Goal: Task Accomplishment & Management: Use online tool/utility

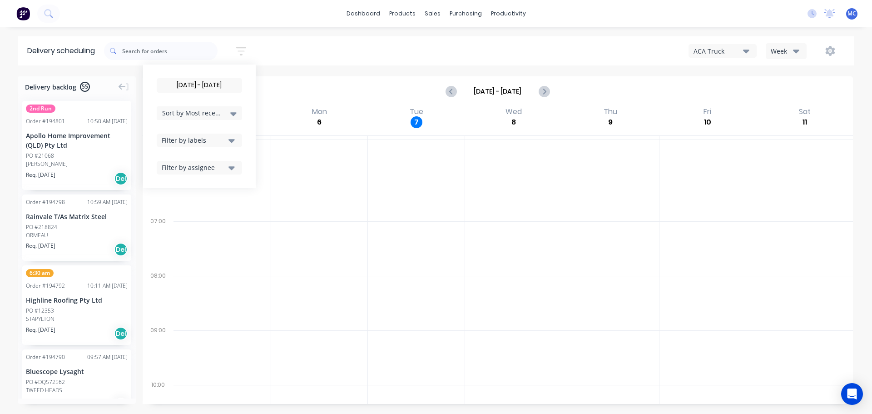
click at [201, 86] on input "[DATE] - [DATE]" at bounding box center [199, 86] width 84 height 14
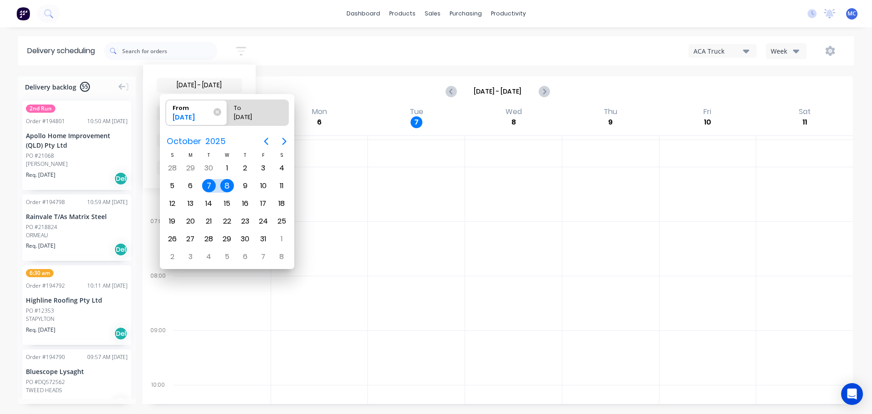
click at [224, 185] on div "8" at bounding box center [227, 186] width 14 height 14
type input "[DATE] - [DATE]"
radio input "false"
radio input "true"
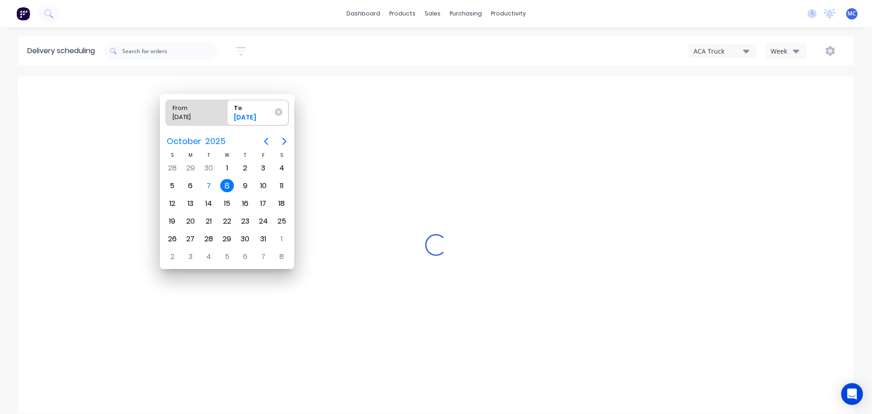
click at [225, 185] on div "8" at bounding box center [227, 186] width 14 height 14
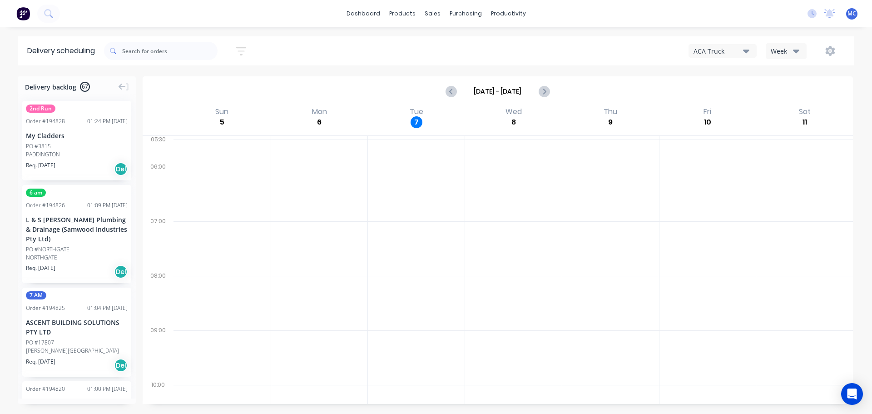
click at [747, 50] on icon "button" at bounding box center [746, 51] width 6 height 4
click at [789, 49] on div "Week" at bounding box center [783, 51] width 26 height 10
click at [789, 100] on div "Vehicle" at bounding box center [811, 93] width 90 height 18
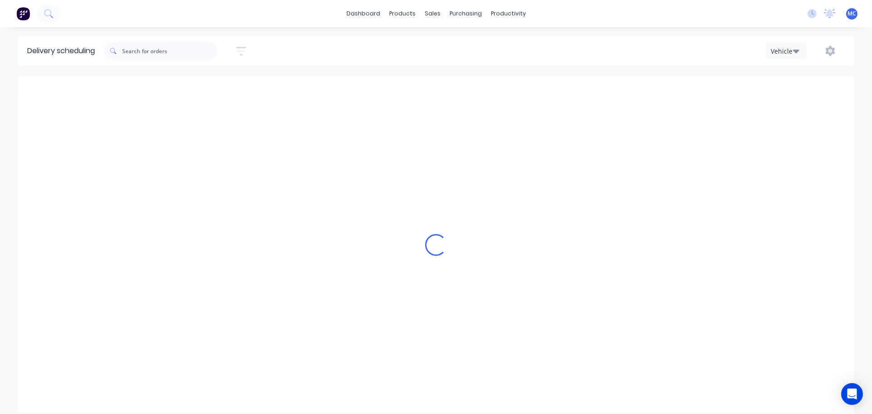
scroll to position [0, 0]
